Goal: Task Accomplishment & Management: Manage account settings

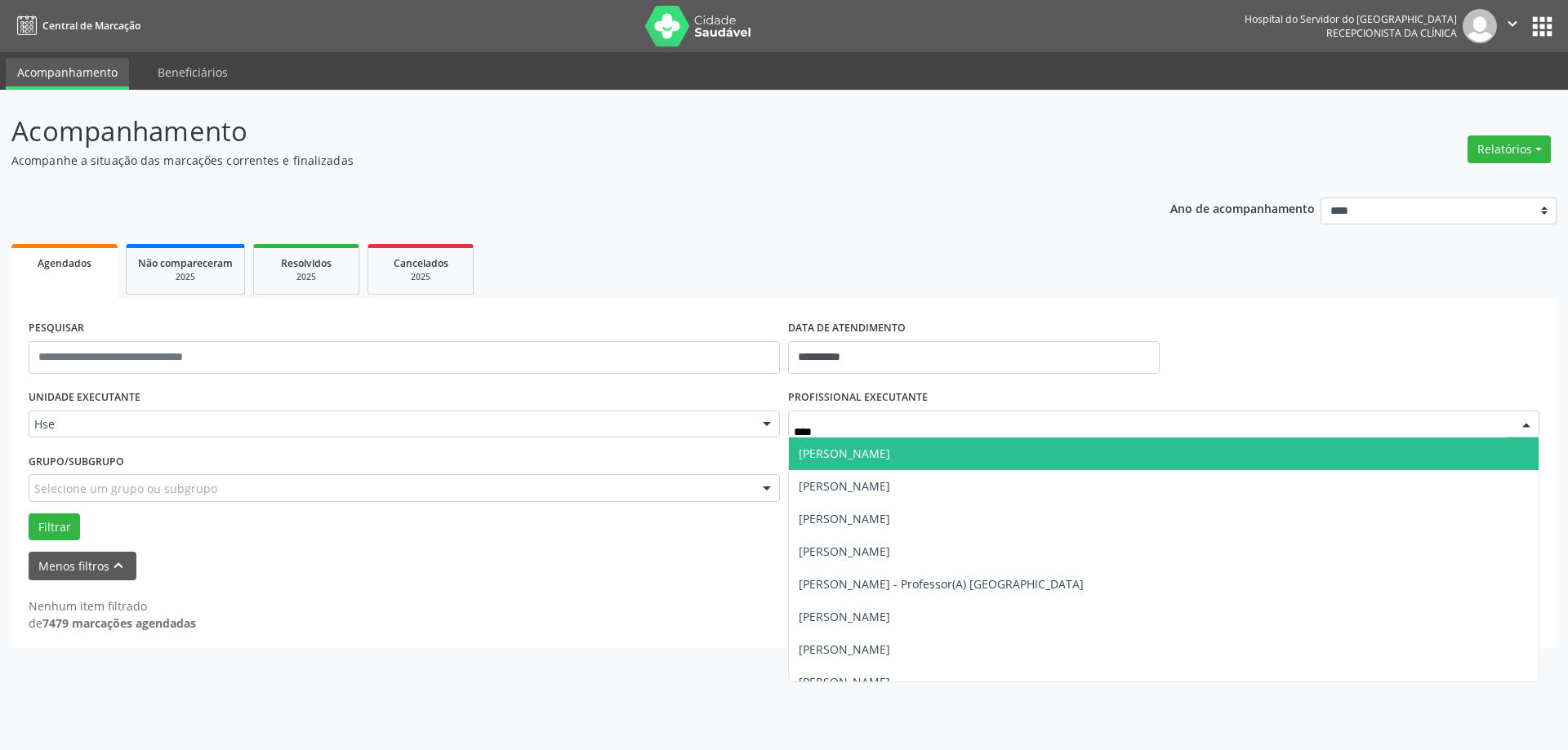
type input "*****"
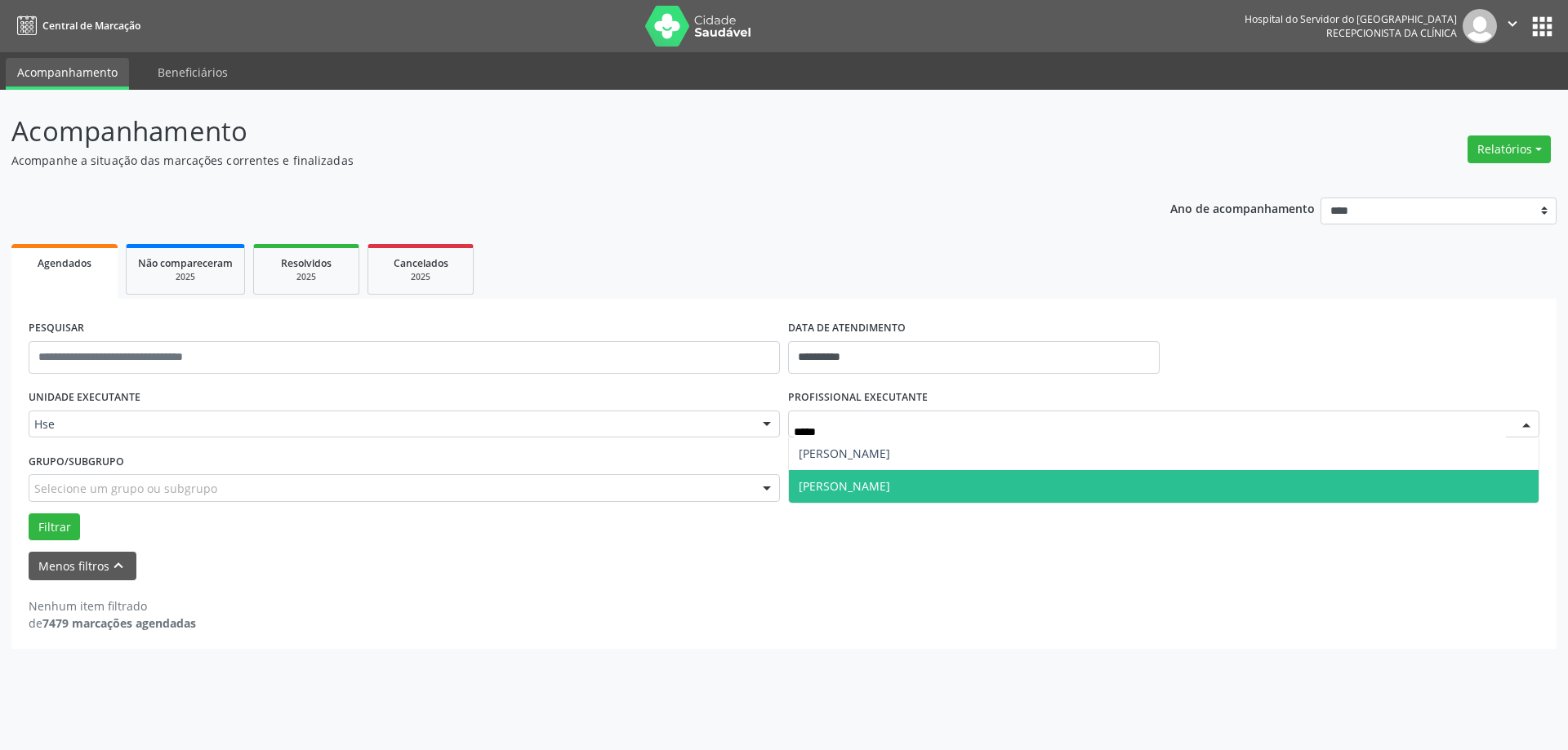
click at [964, 476] on span "[PERSON_NAME]" at bounding box center [1164, 487] width 749 height 32
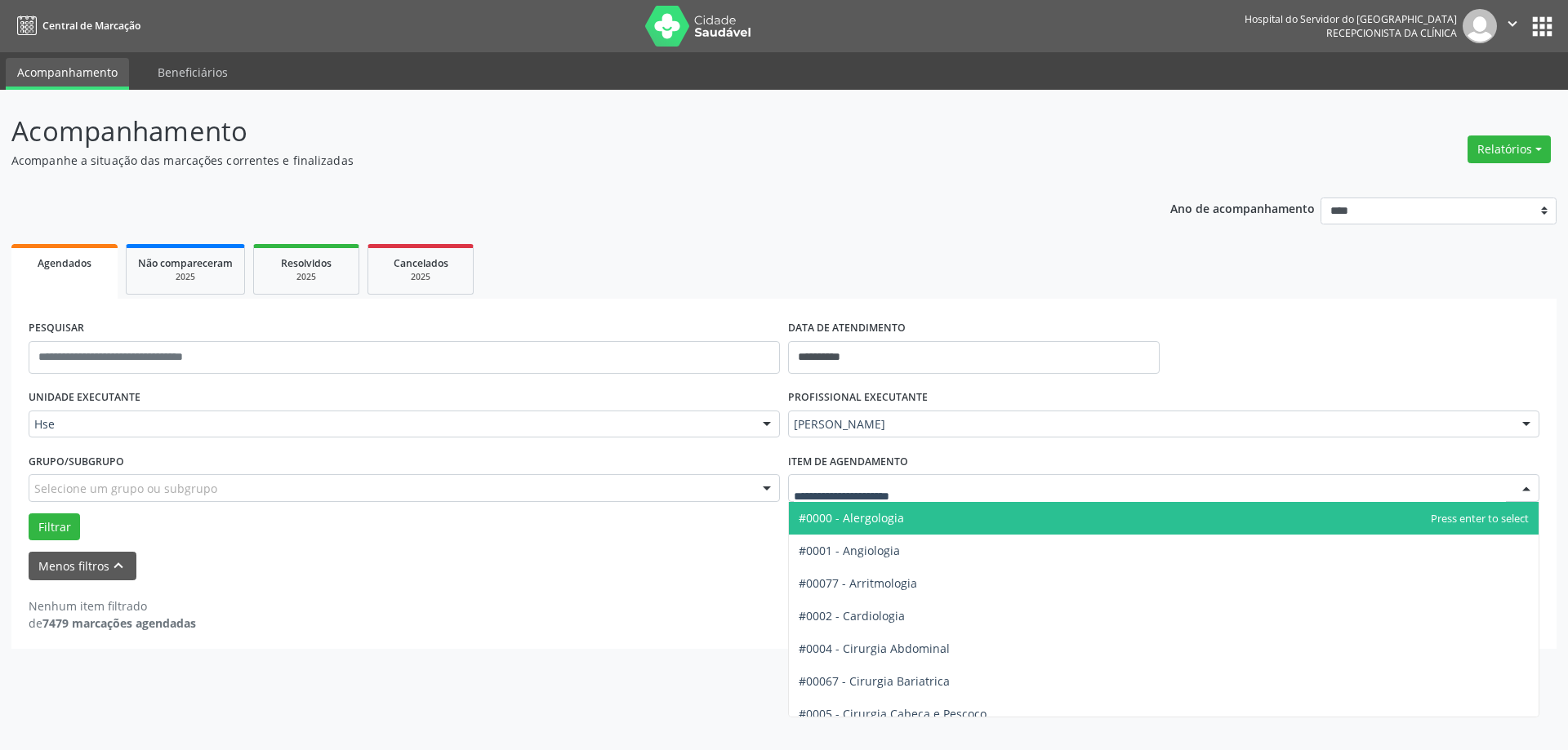
click at [588, 549] on form "**********" at bounding box center [784, 448] width 1511 height 264
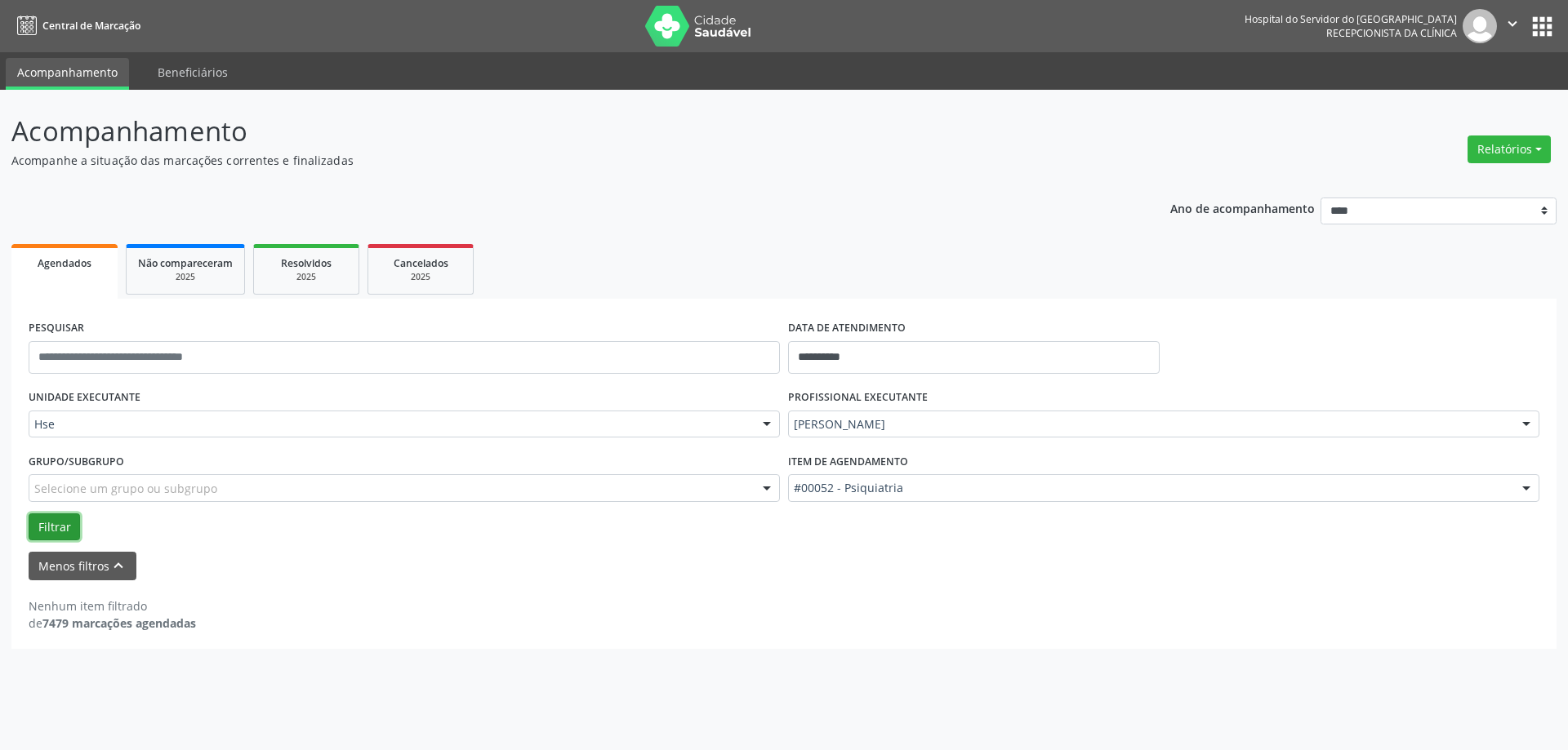
click at [45, 528] on button "Filtrar" at bounding box center [54, 527] width 51 height 28
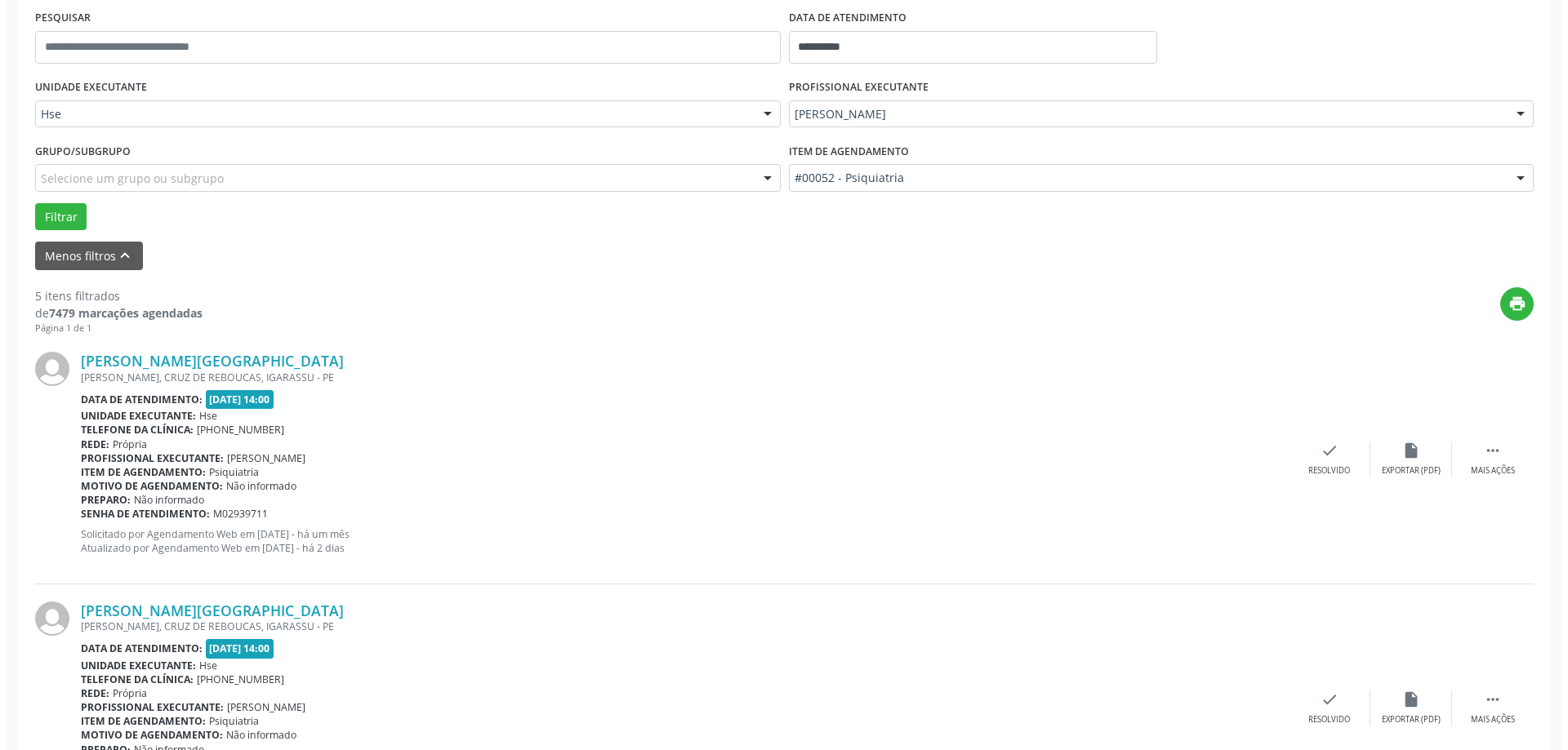
scroll to position [326, 0]
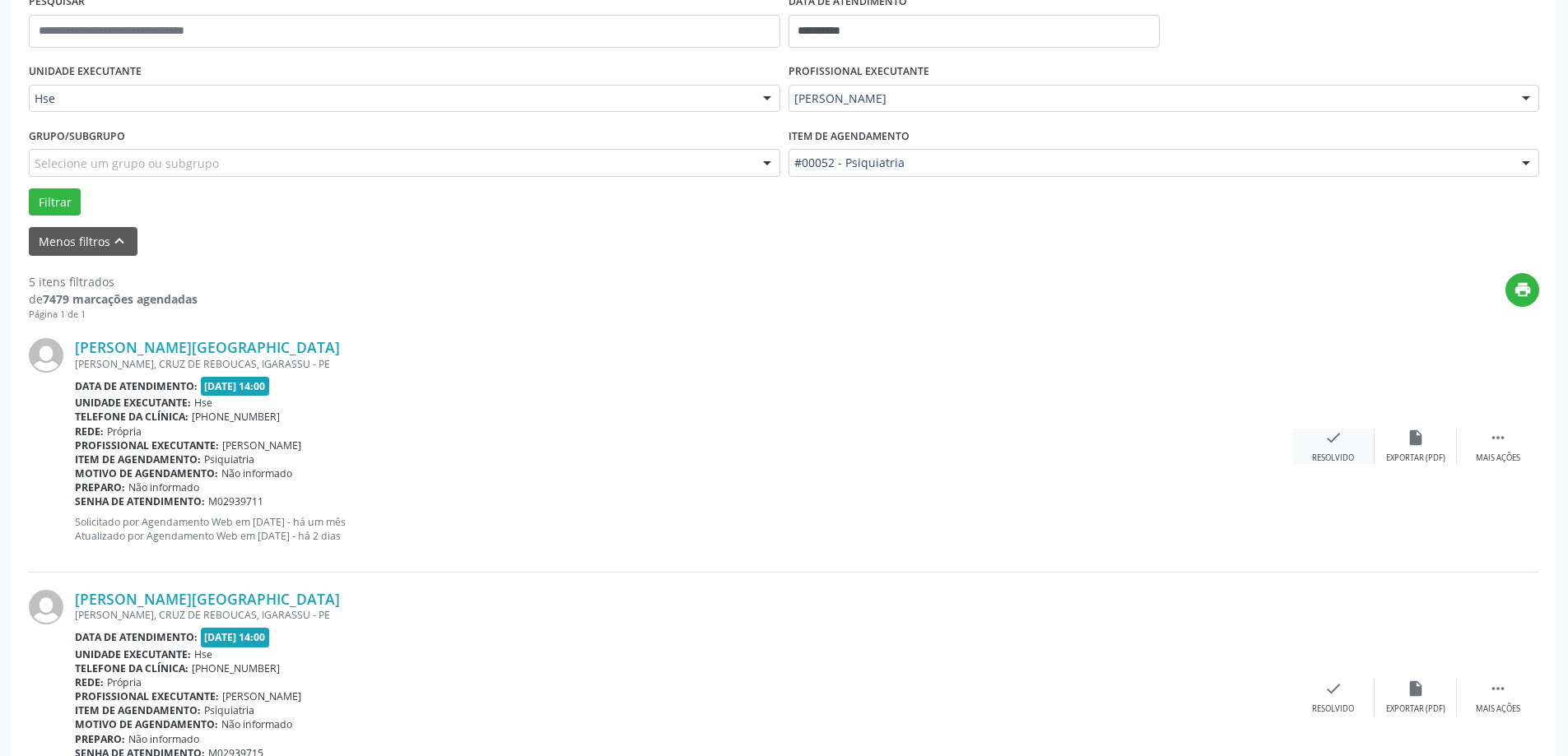
click at [1295, 448] on div "check Resolvido" at bounding box center [1333, 446] width 82 height 35
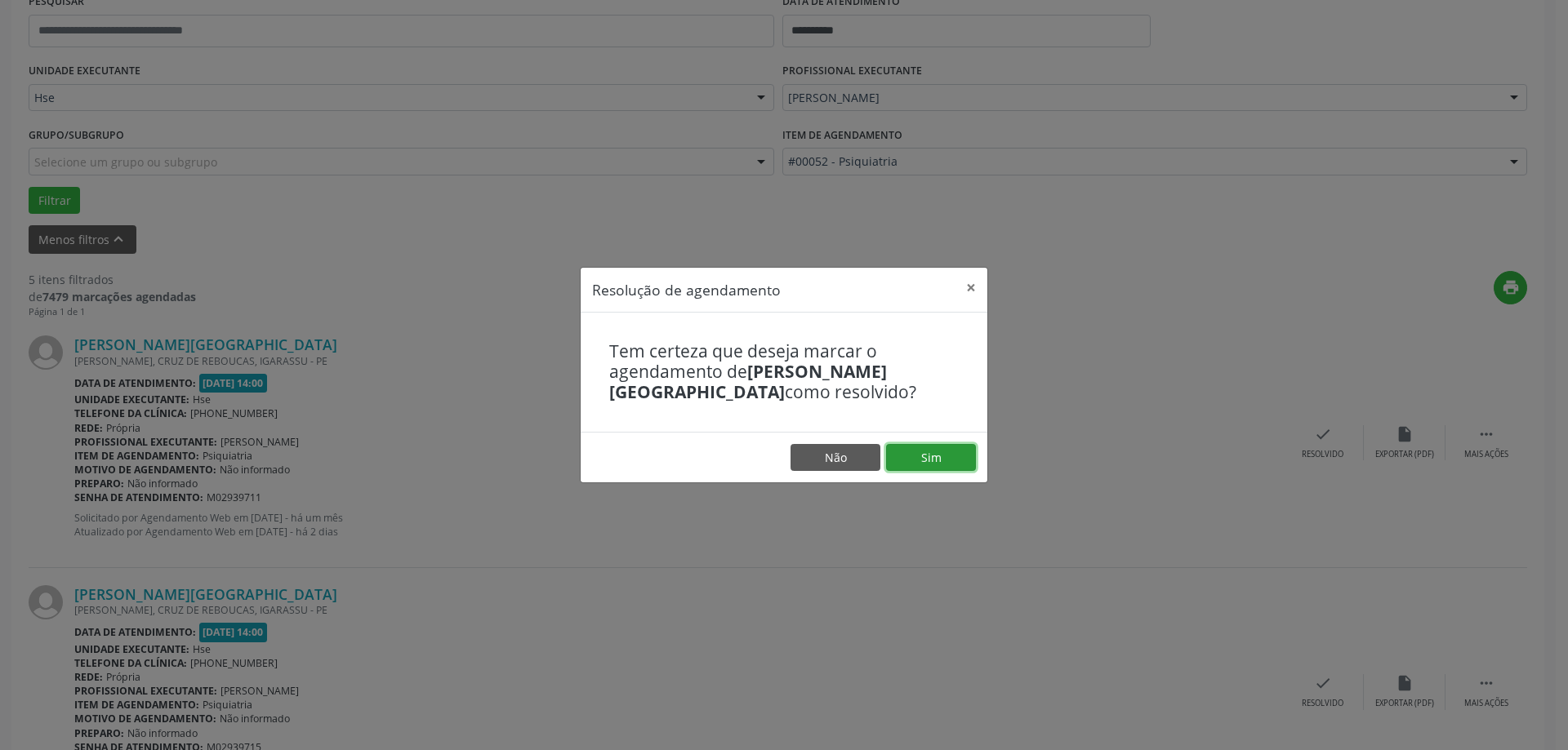
click at [931, 472] on button "Sim" at bounding box center [931, 458] width 90 height 28
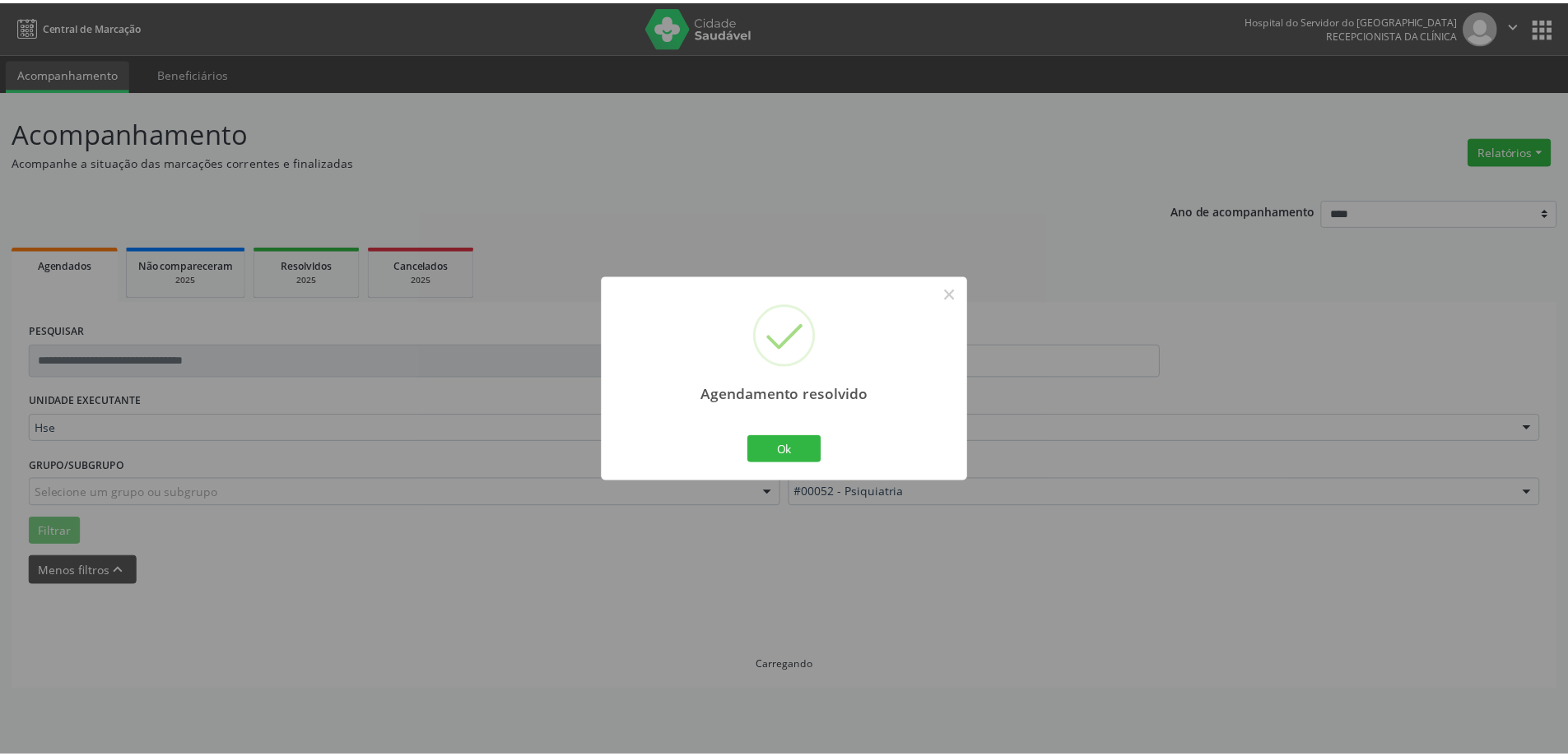
scroll to position [0, 0]
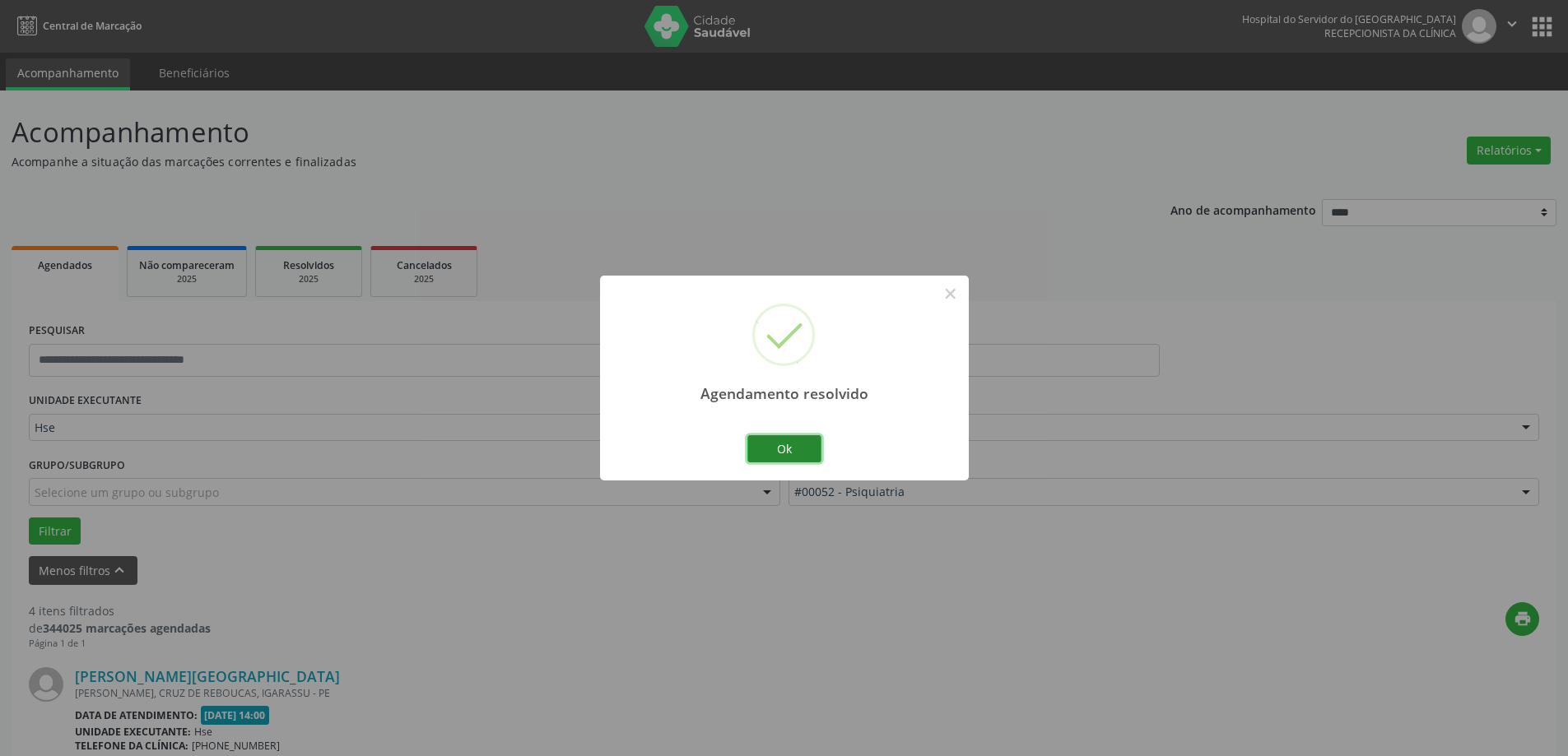
click at [783, 453] on button "Ok" at bounding box center [784, 449] width 74 height 28
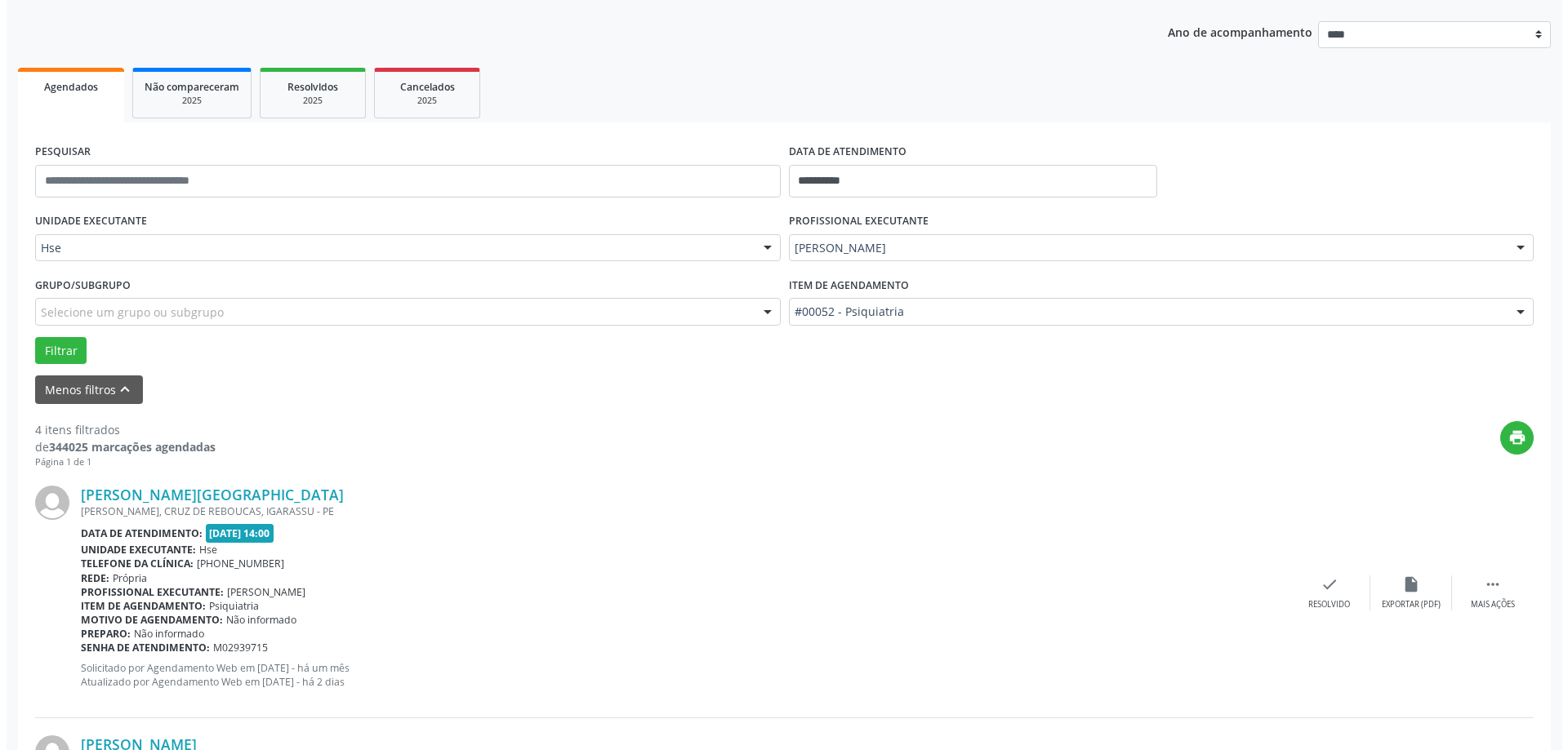
scroll to position [245, 0]
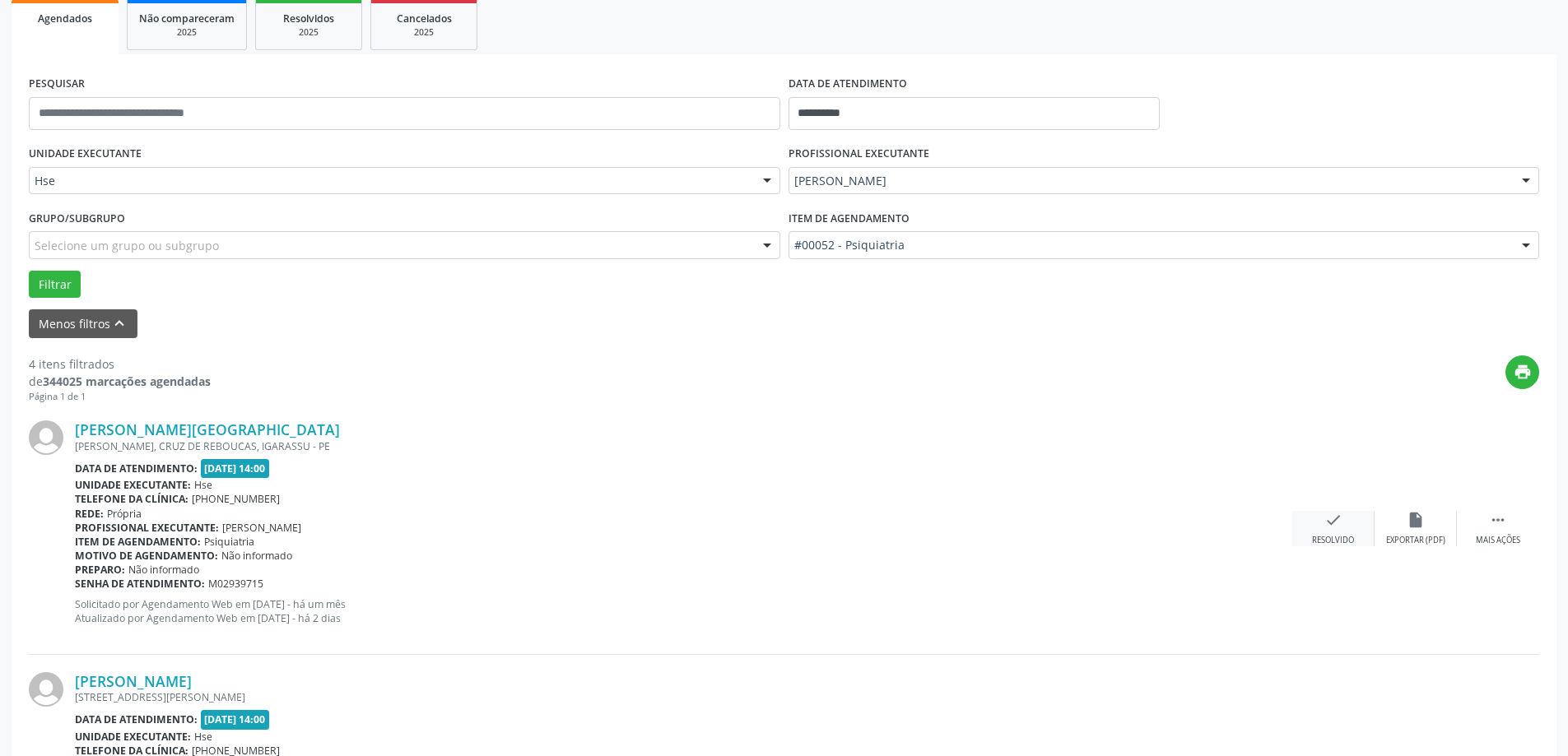
click at [1329, 531] on div "check Resolvido" at bounding box center [1333, 528] width 82 height 35
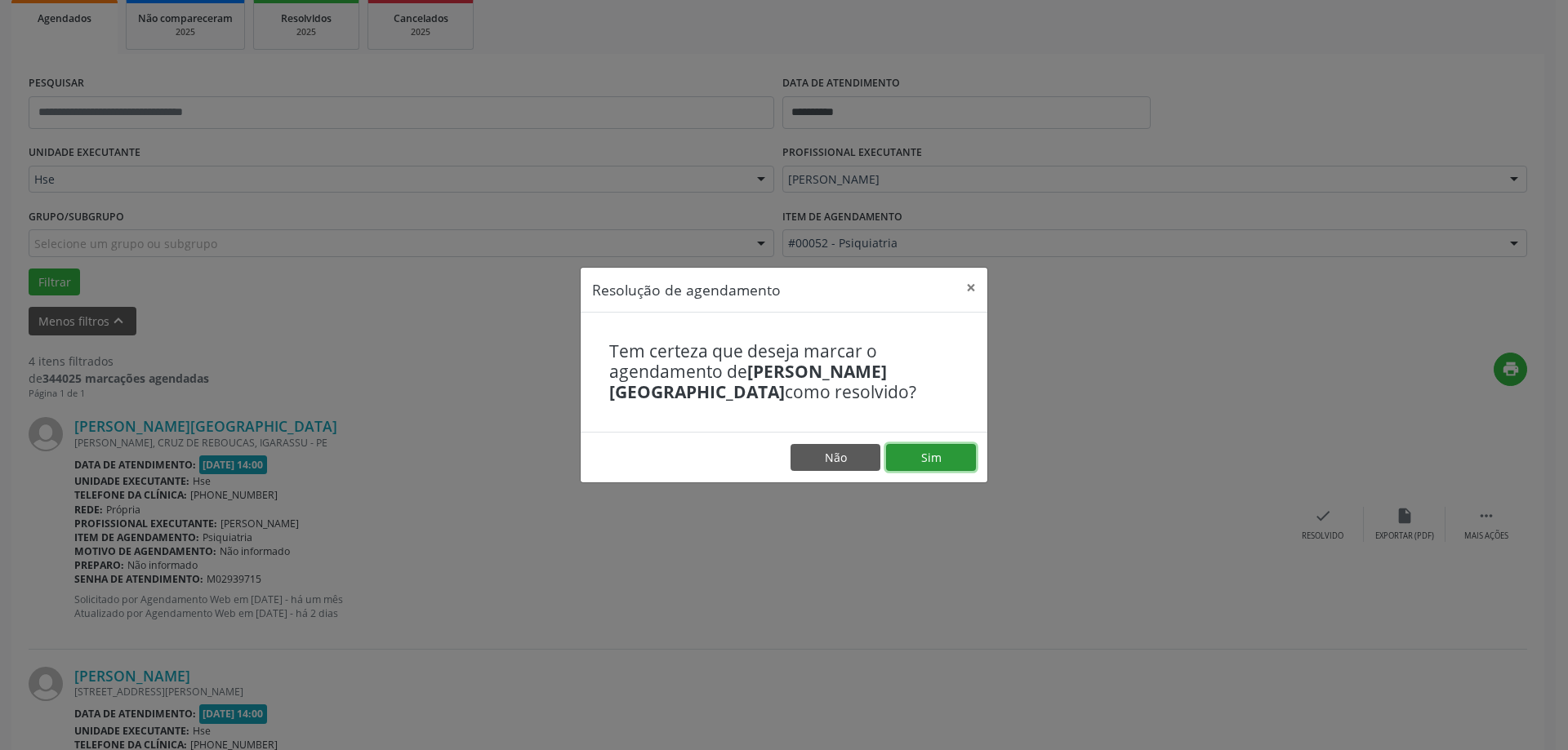
click at [932, 467] on button "Sim" at bounding box center [931, 458] width 90 height 28
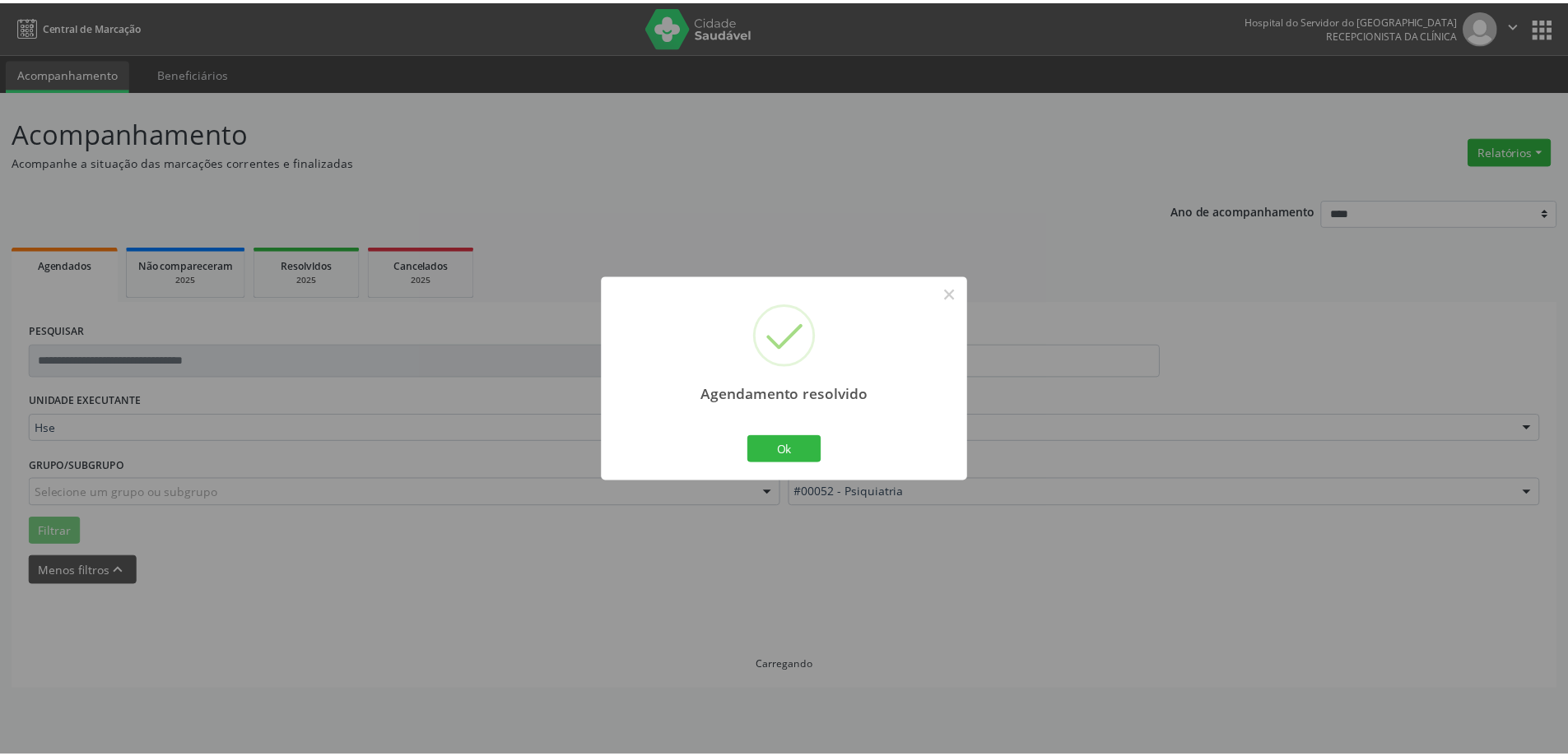
scroll to position [0, 0]
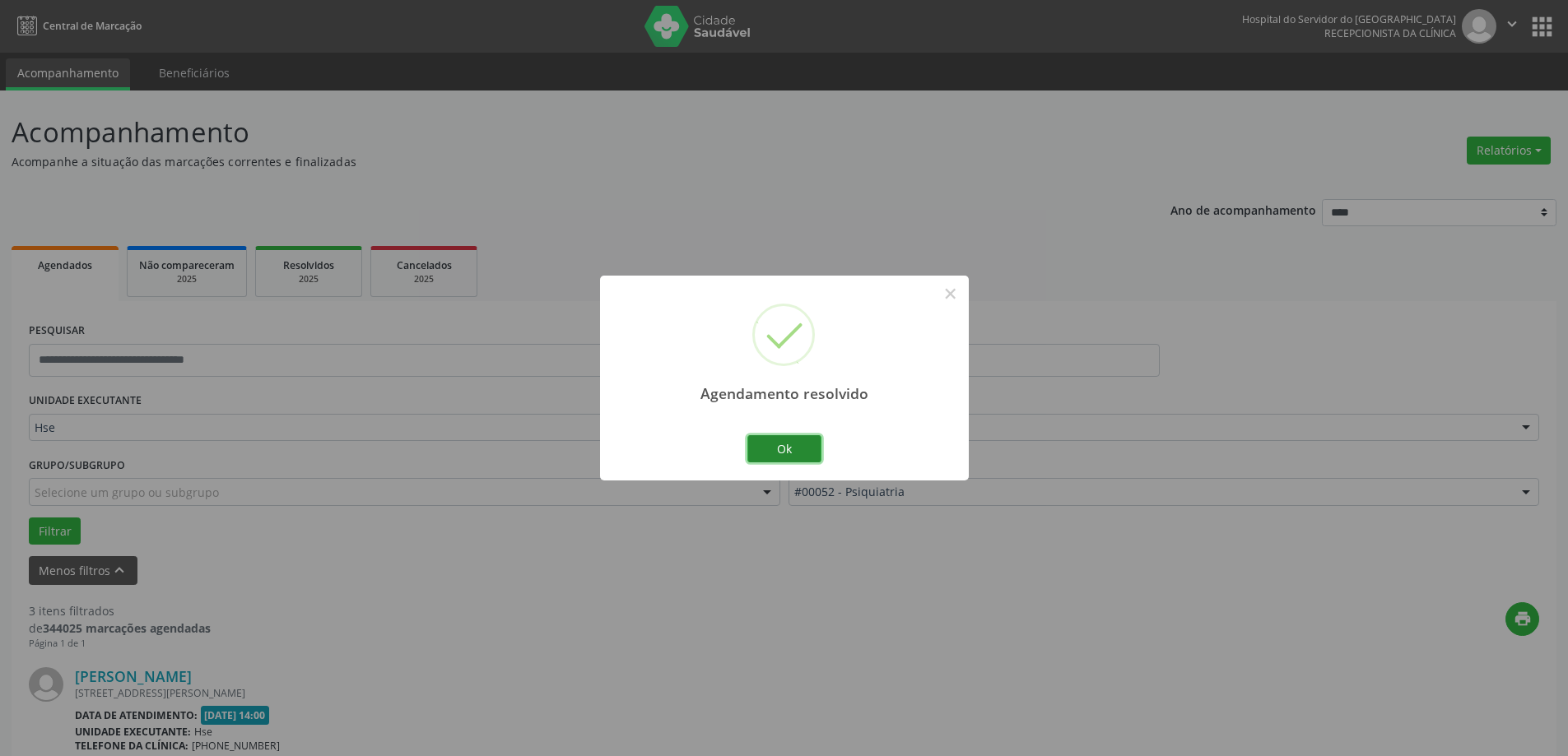
click at [793, 451] on button "Ok" at bounding box center [784, 449] width 74 height 28
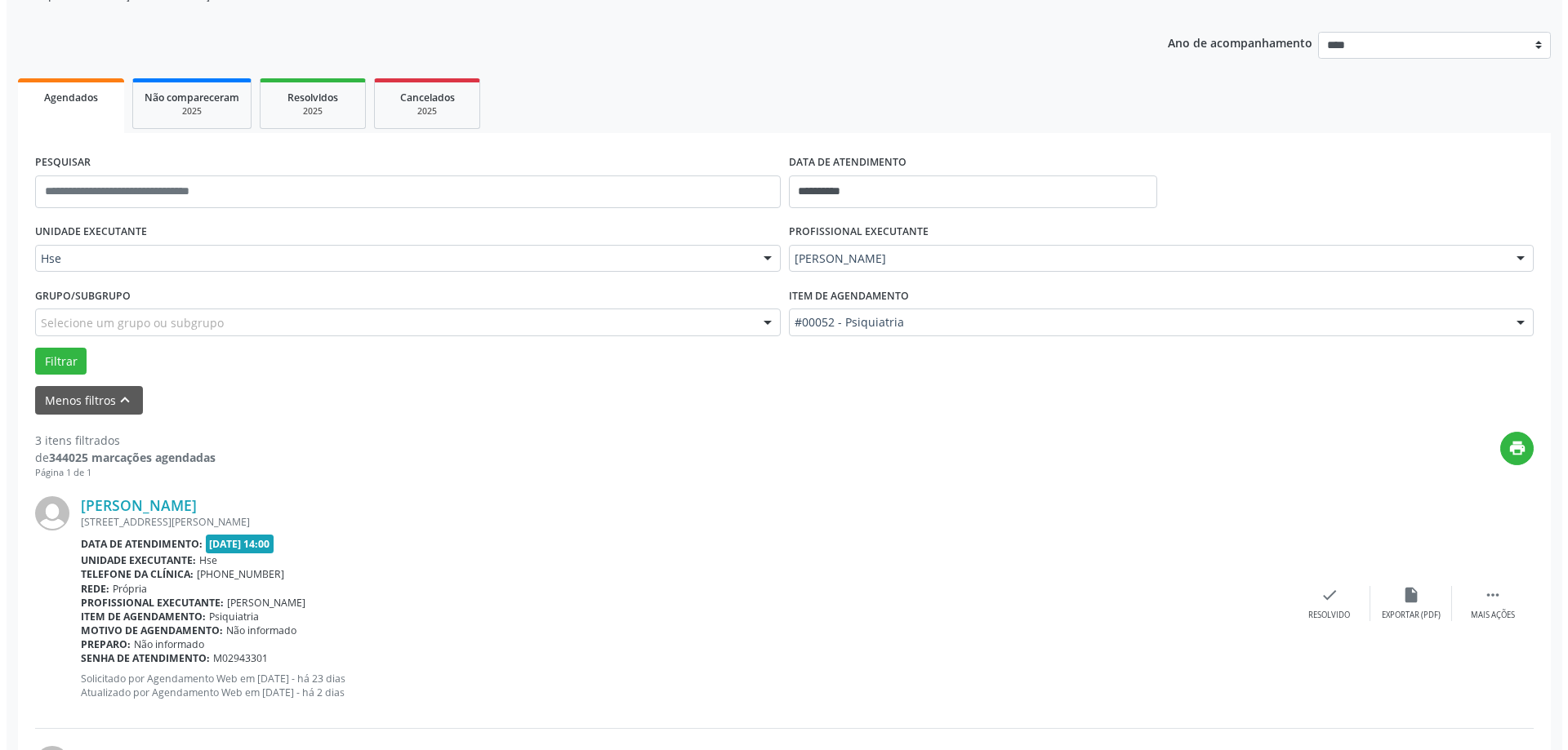
scroll to position [245, 0]
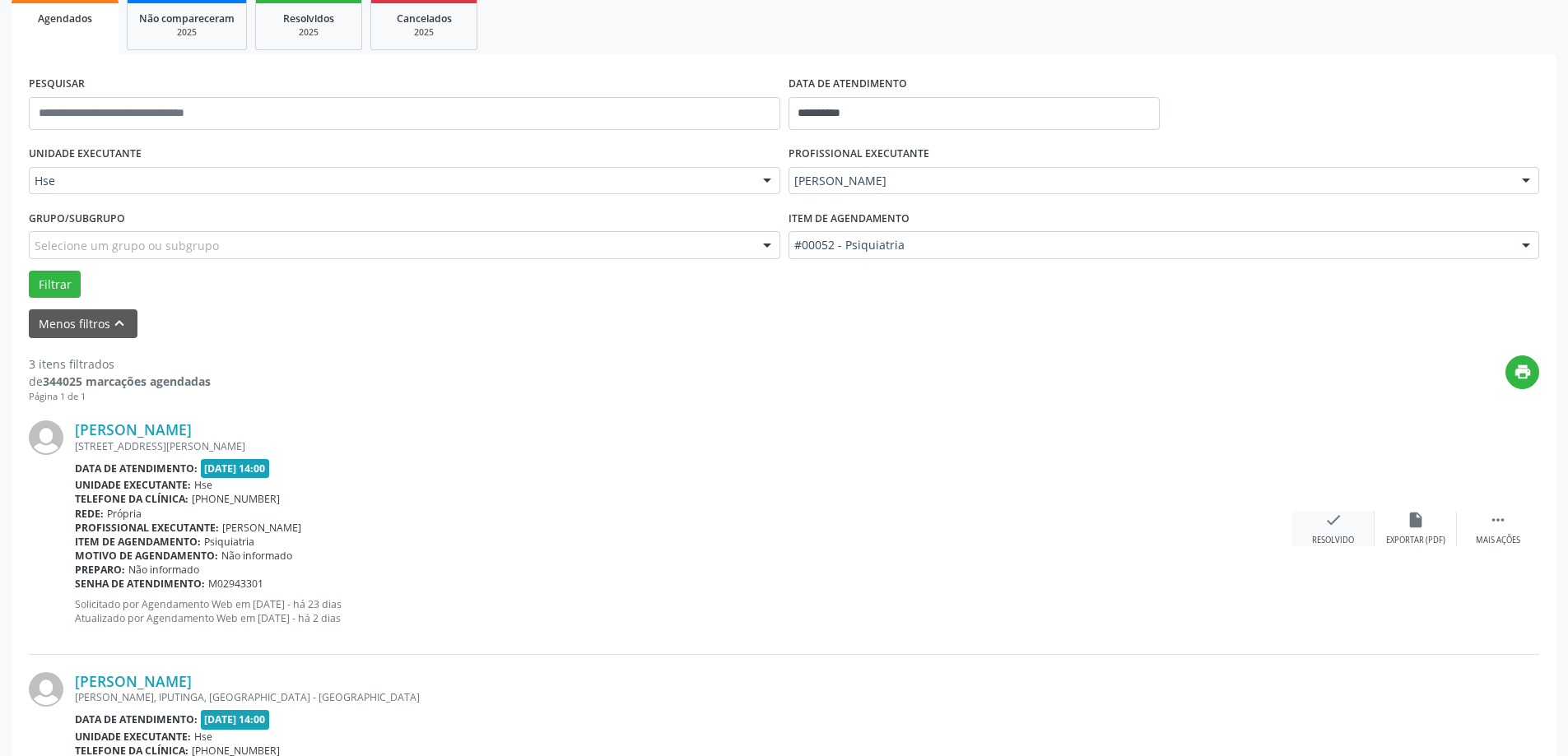
click at [1339, 528] on icon "check" at bounding box center [1334, 520] width 18 height 18
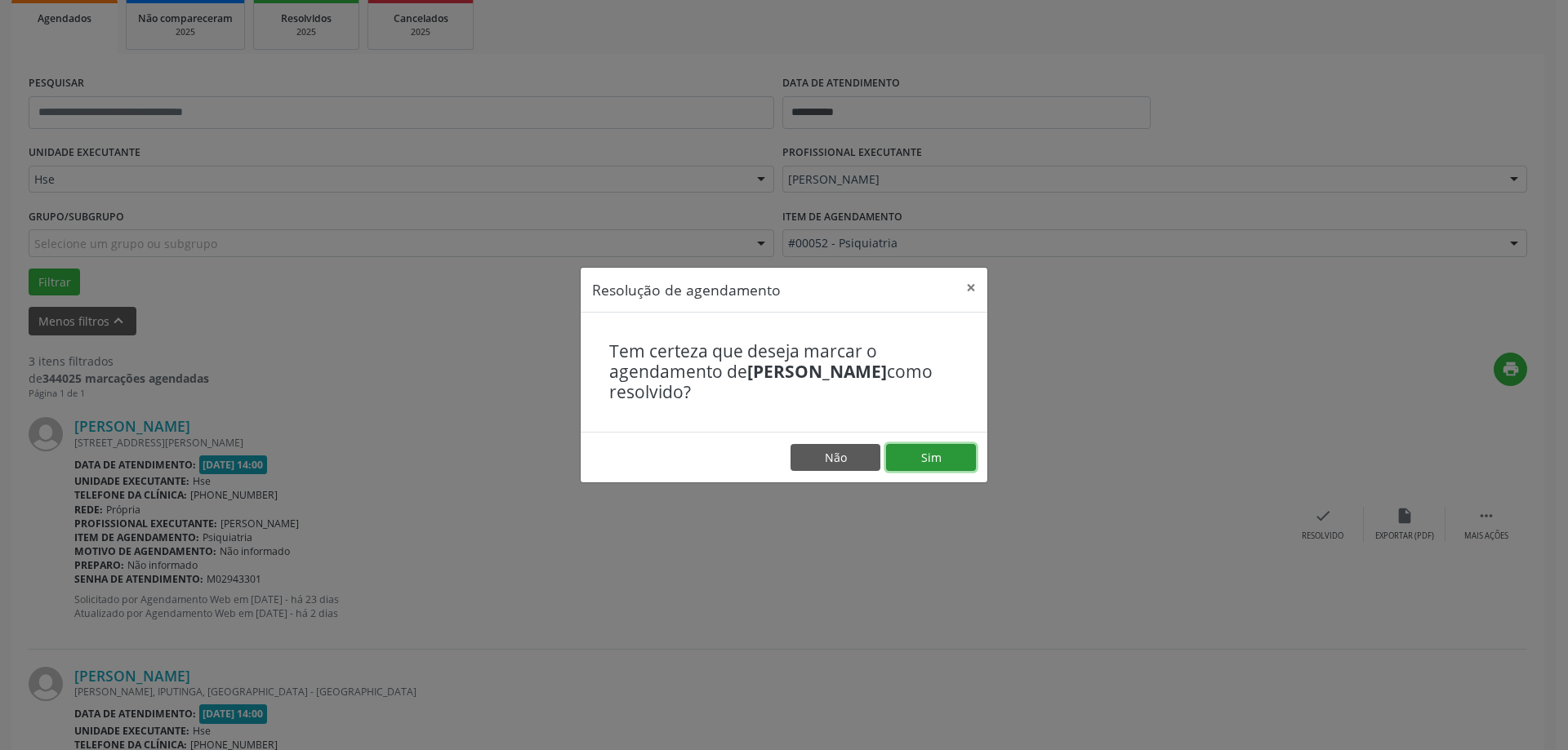
click at [952, 453] on button "Sim" at bounding box center [931, 458] width 90 height 28
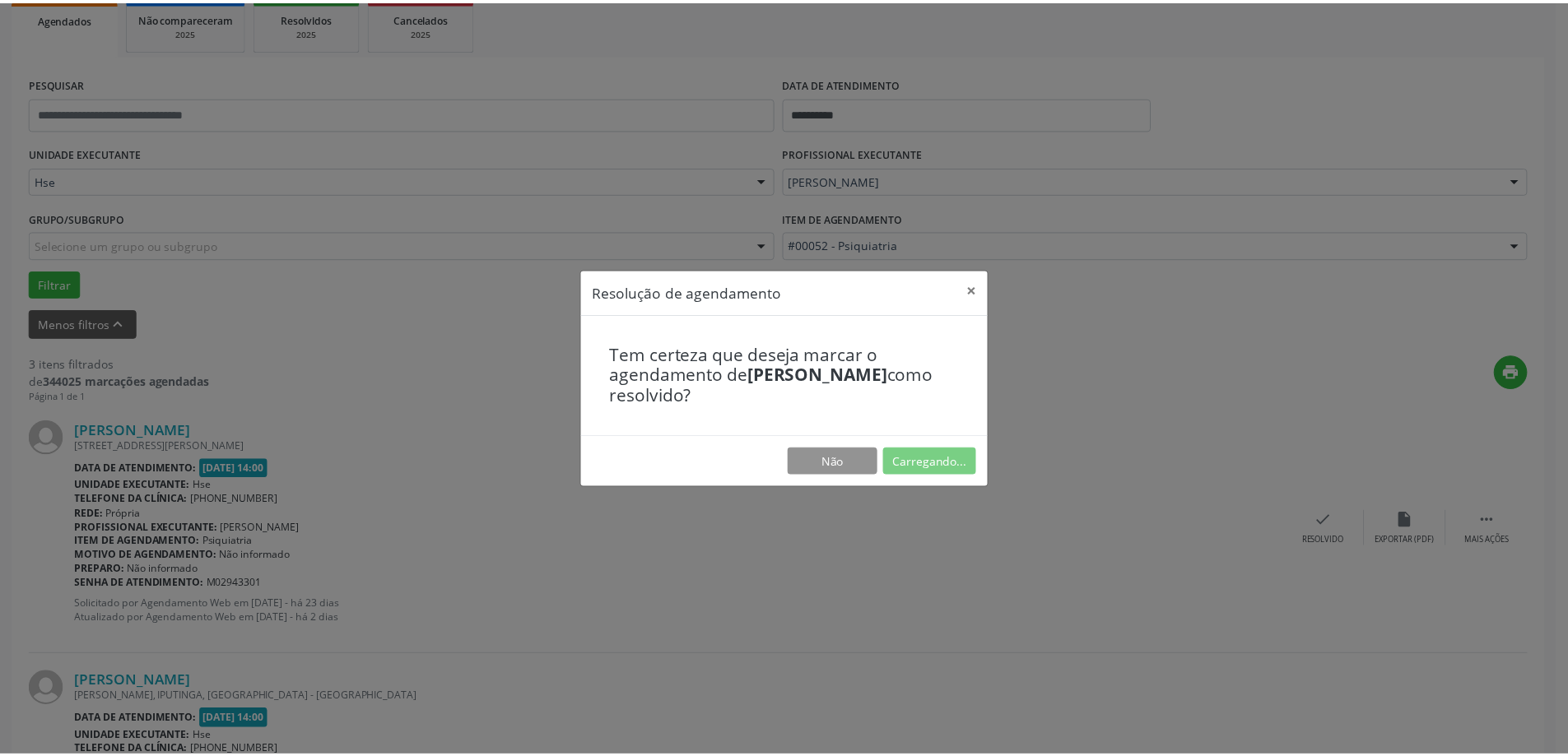
scroll to position [0, 0]
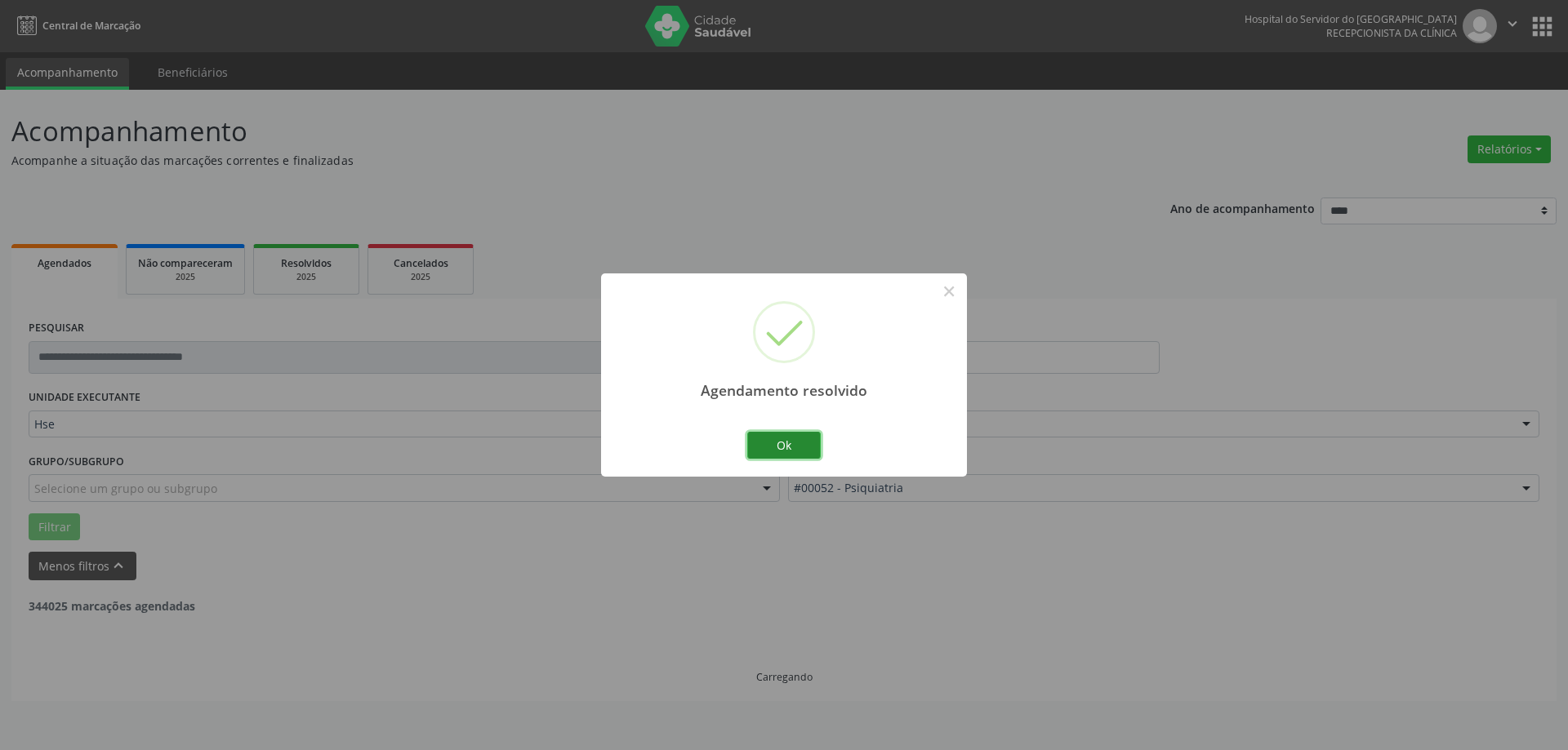
click at [782, 444] on button "Ok" at bounding box center [784, 445] width 74 height 28
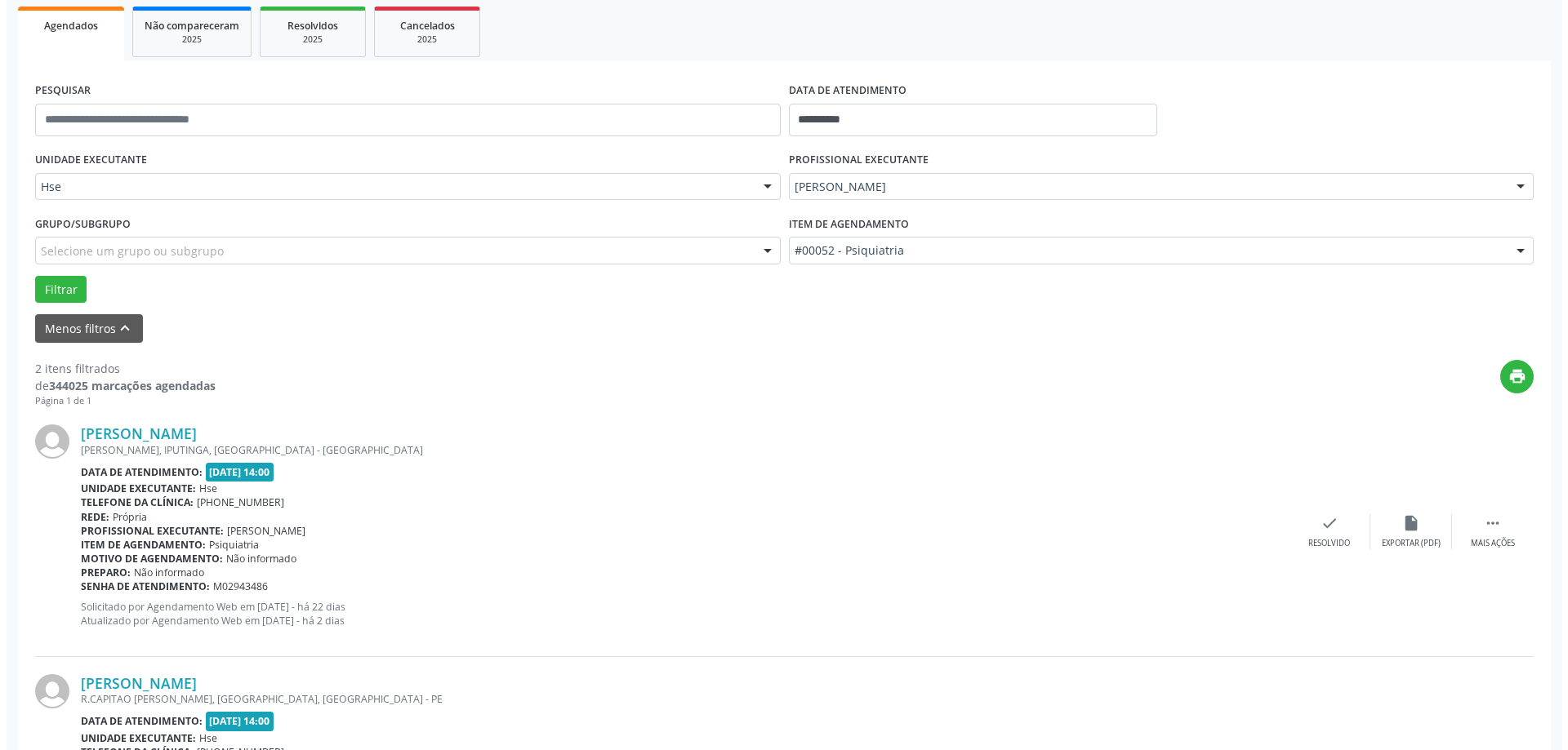
scroll to position [245, 0]
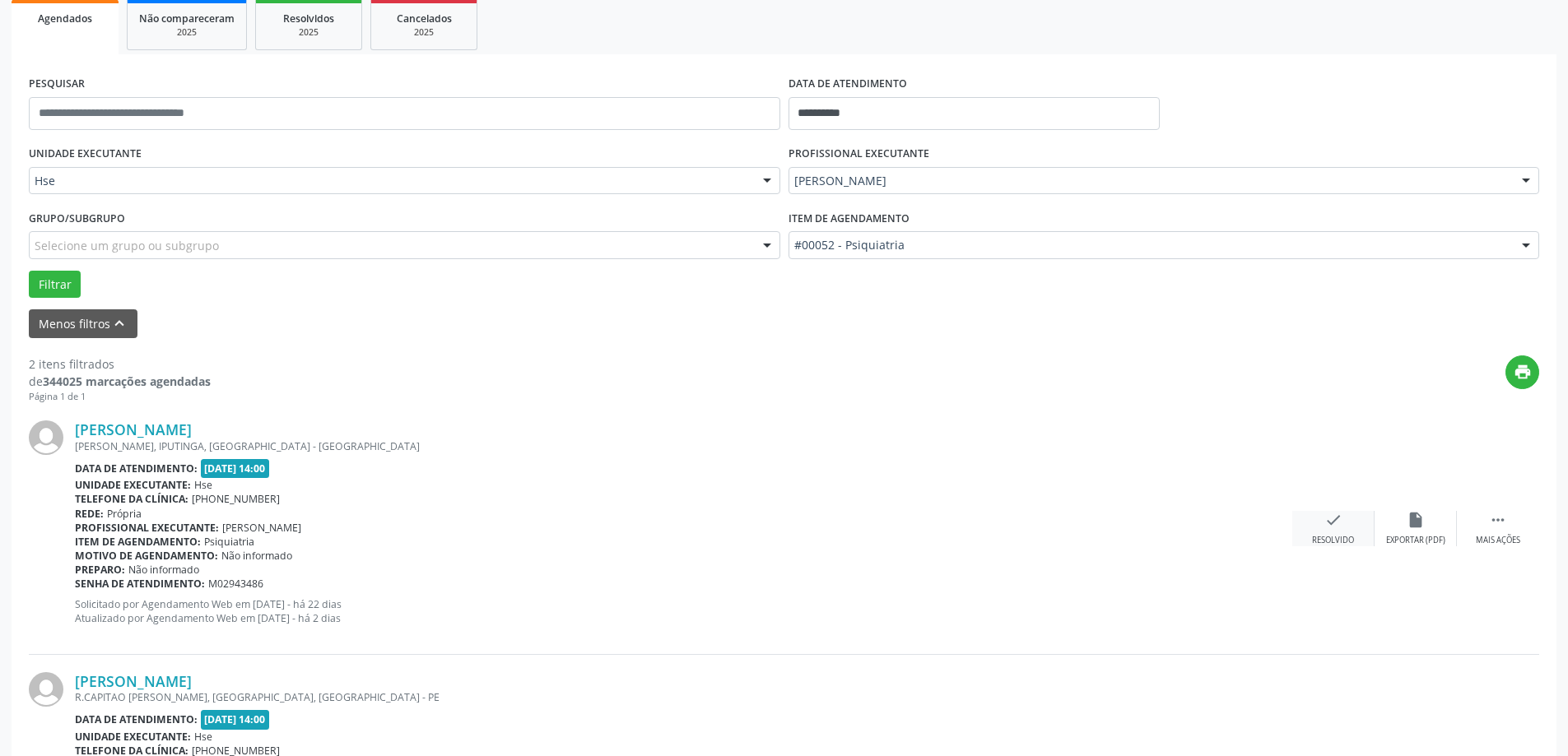
click at [1319, 534] on div "check Resolvido" at bounding box center [1333, 528] width 82 height 35
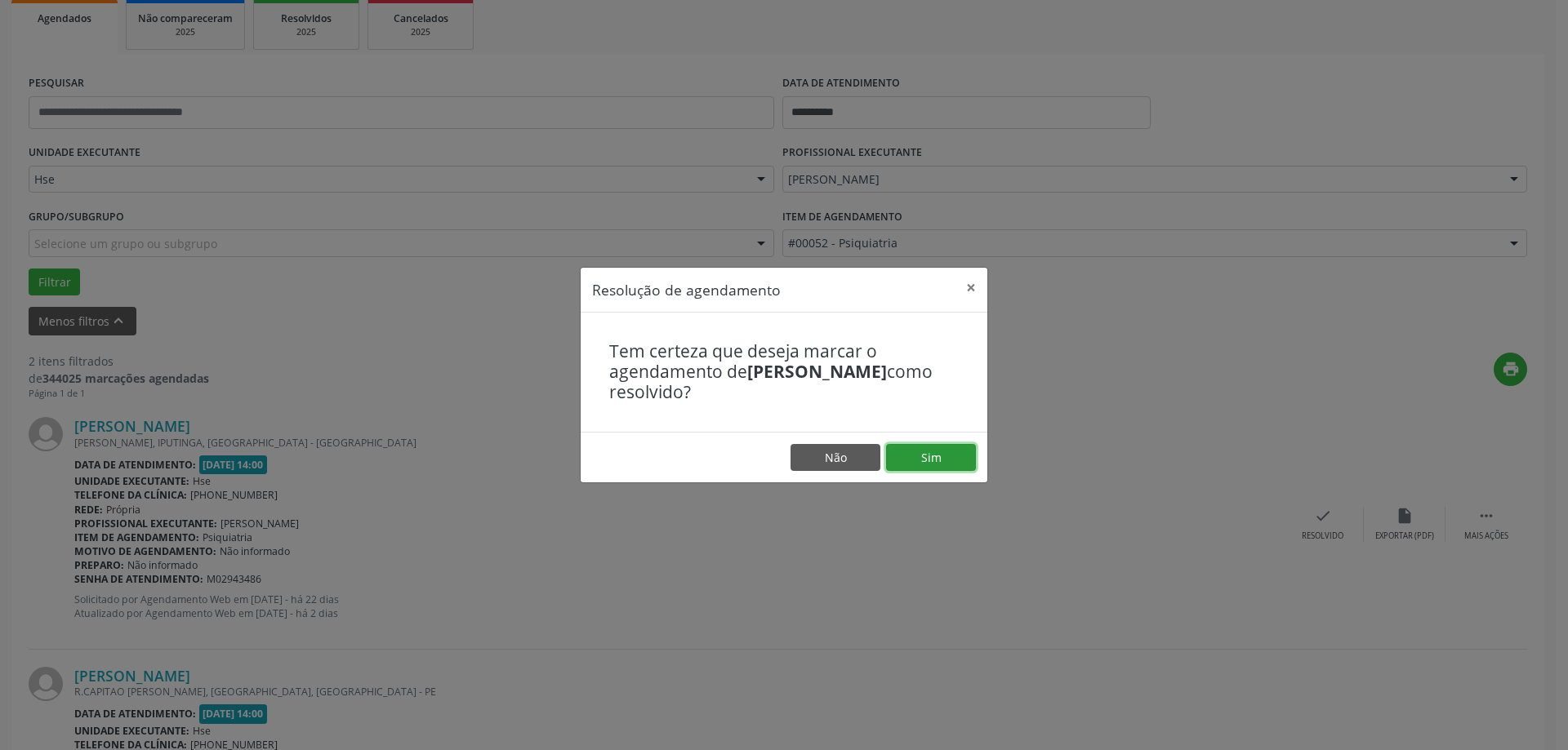
click at [922, 464] on button "Sim" at bounding box center [931, 458] width 90 height 28
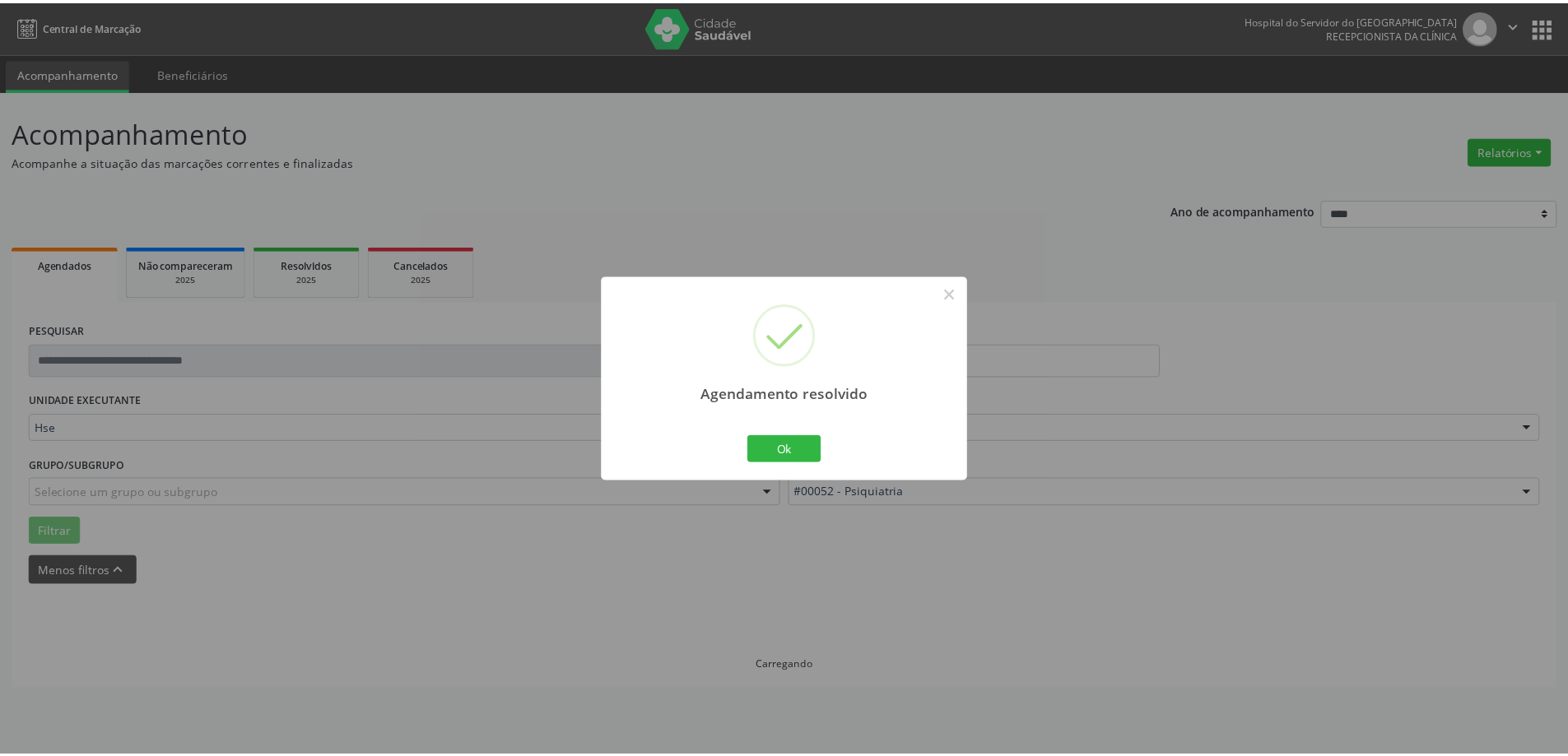
scroll to position [0, 0]
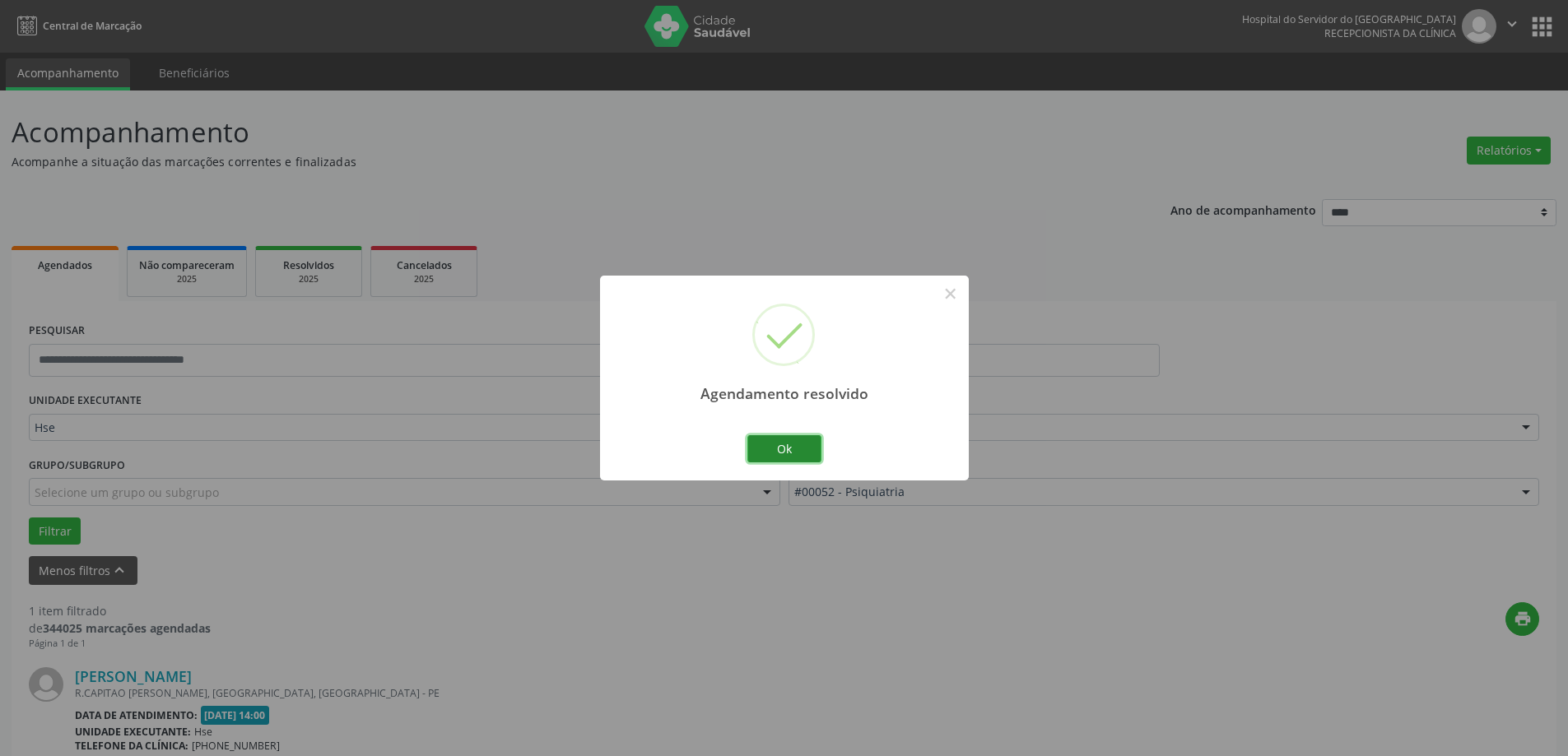
click at [803, 457] on button "Ok" at bounding box center [784, 449] width 74 height 28
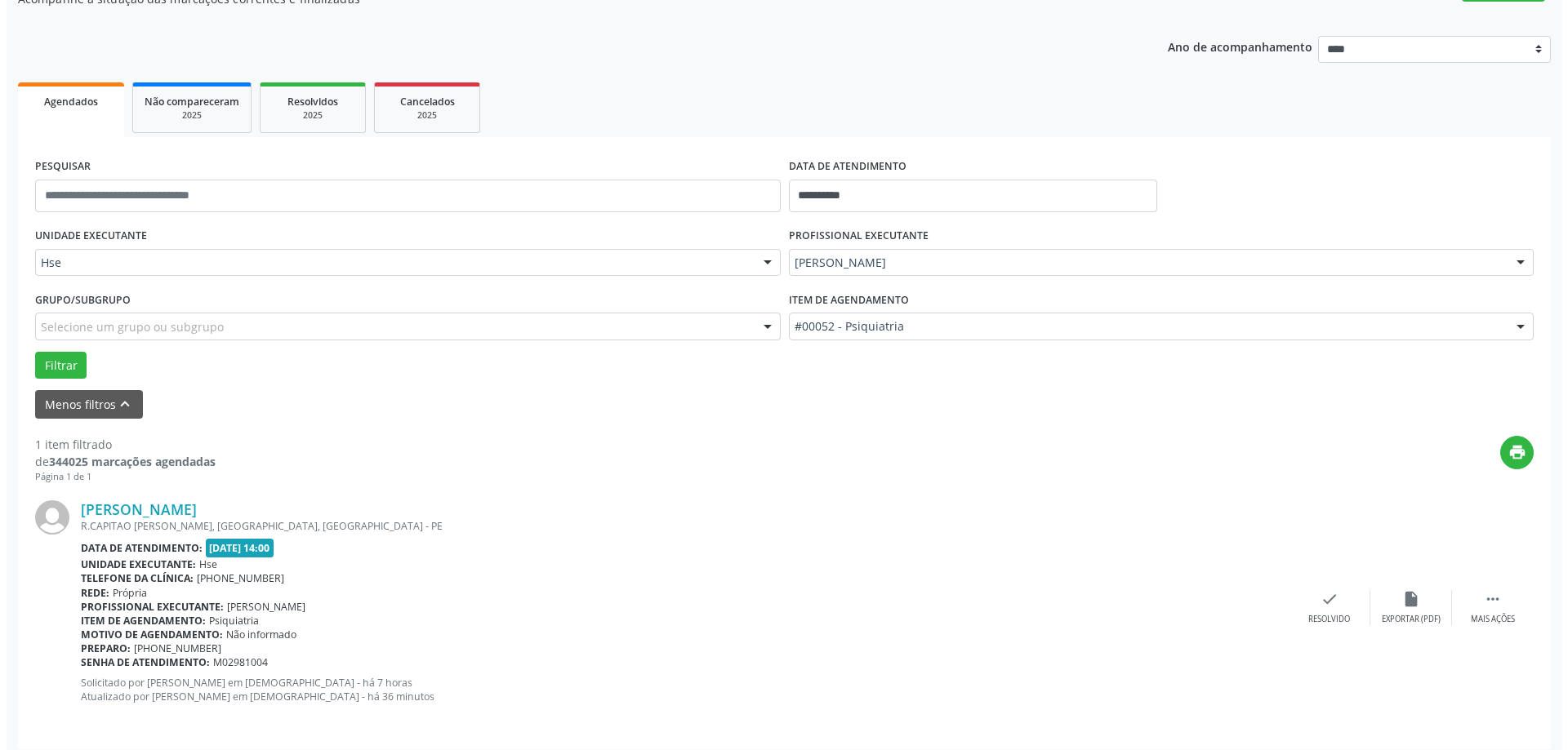
scroll to position [163, 0]
click at [1316, 599] on icon "check" at bounding box center [1323, 598] width 18 height 18
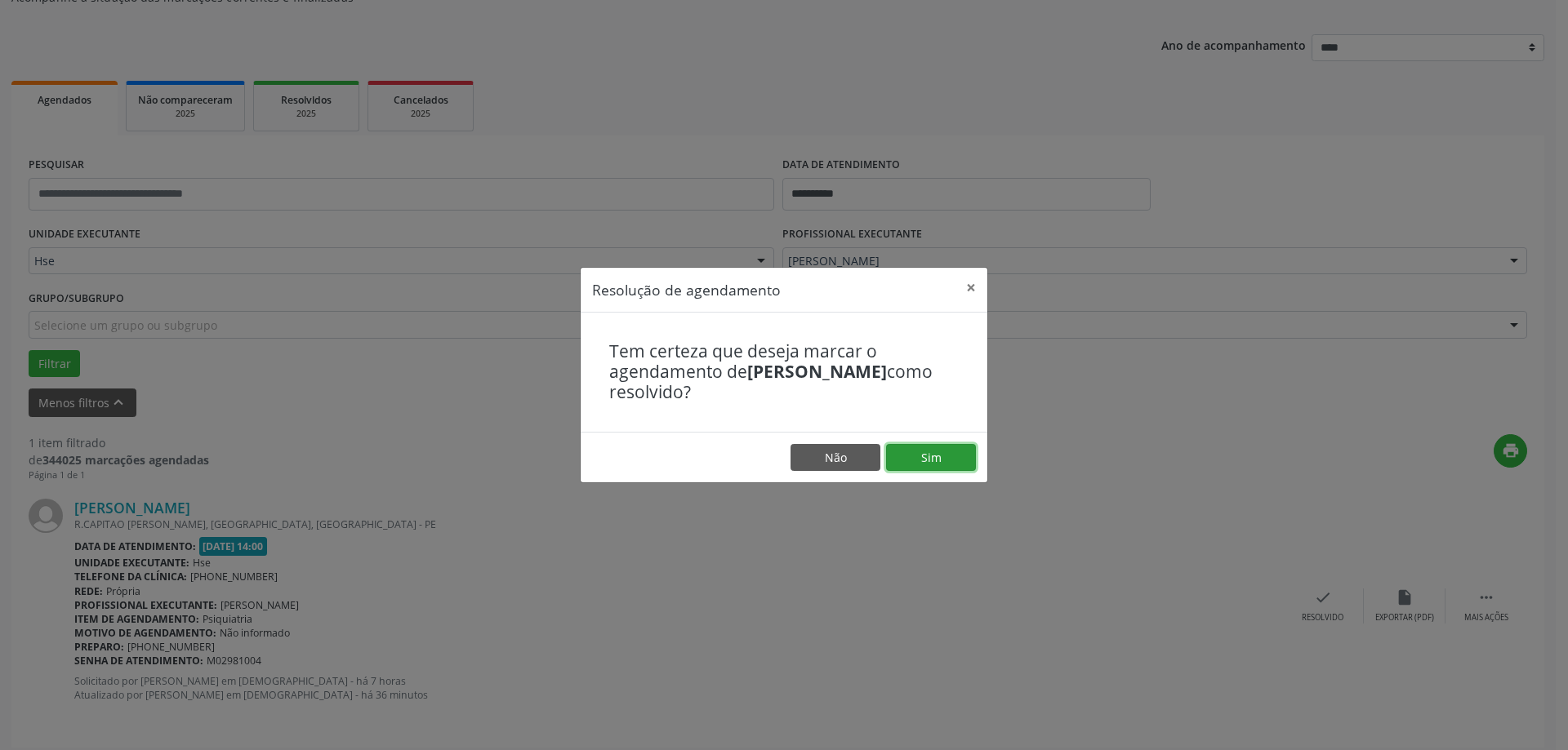
click at [944, 458] on button "Sim" at bounding box center [931, 458] width 90 height 28
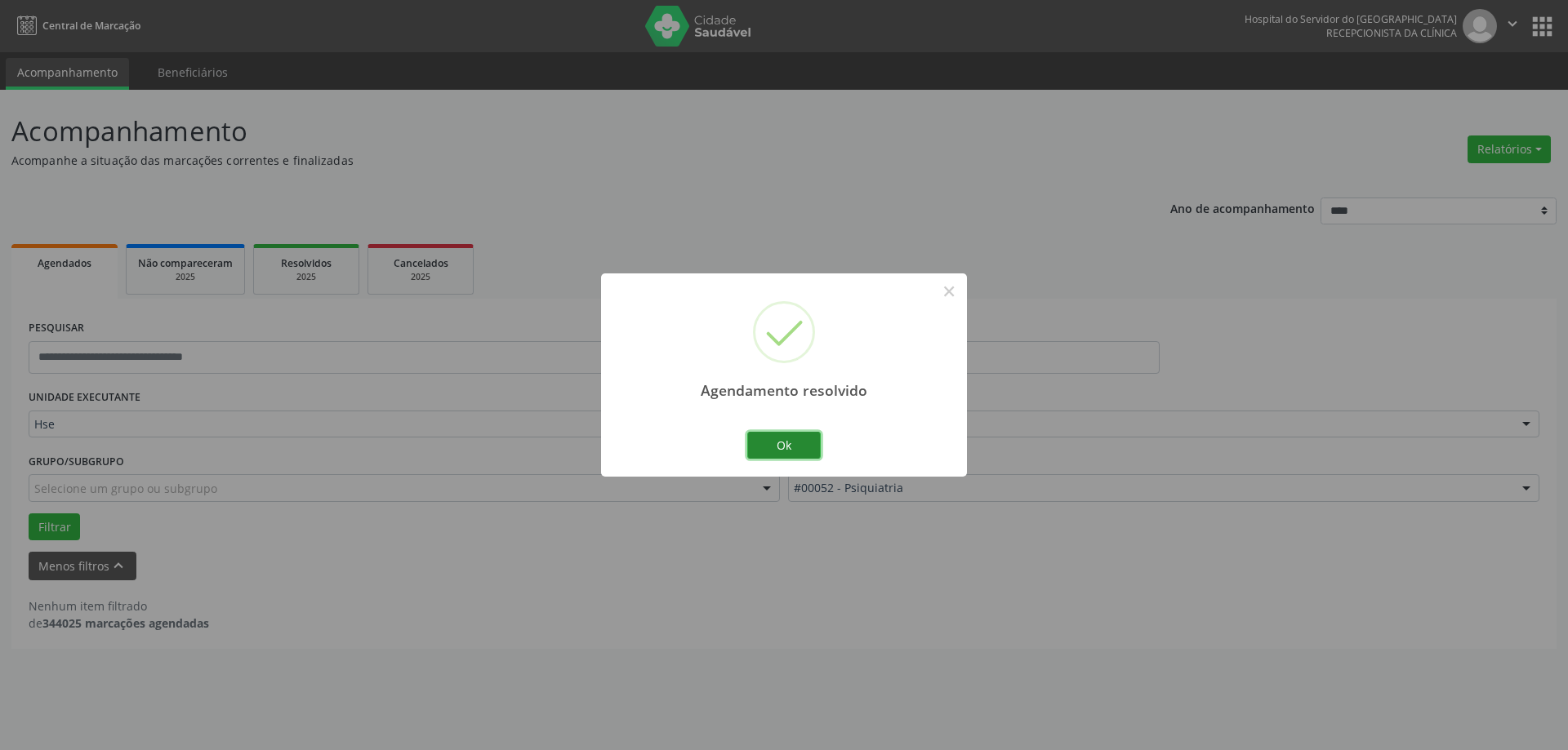
click at [780, 439] on button "Ok" at bounding box center [784, 445] width 74 height 28
